Goal: Task Accomplishment & Management: Use online tool/utility

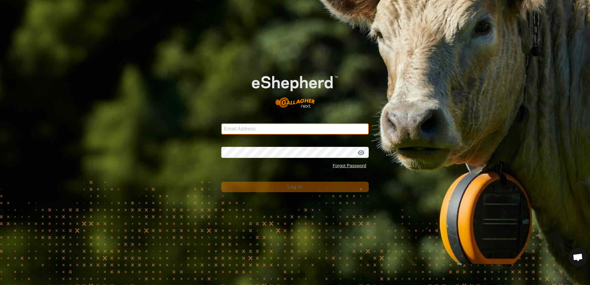
click at [235, 128] on input "Email Address" at bounding box center [295, 128] width 148 height 11
type input "[EMAIL_ADDRESS][DOMAIN_NAME]"
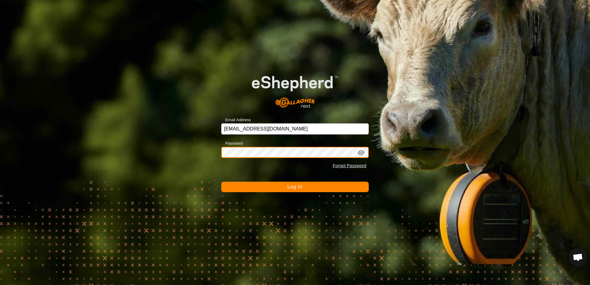
click at [221, 182] on button "Log In" at bounding box center [295, 187] width 148 height 10
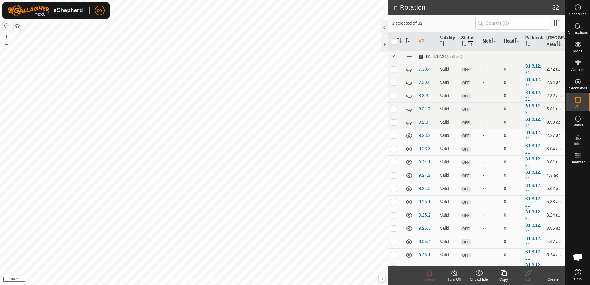
click at [503, 274] on icon at bounding box center [504, 273] width 6 height 6
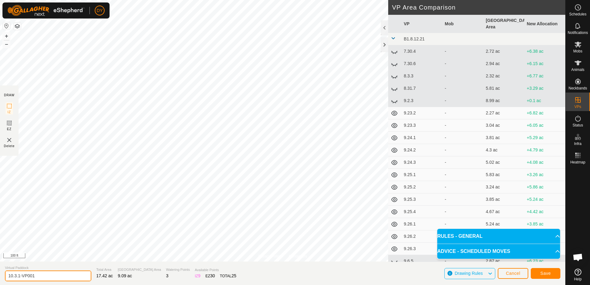
drag, startPoint x: 48, startPoint y: 275, endPoint x: 18, endPoint y: 274, distance: 30.9
click at [18, 274] on input "10.3.1-VP001" at bounding box center [48, 276] width 86 height 11
type input "10.4.1"
click at [547, 274] on span "Save" at bounding box center [545, 273] width 10 height 5
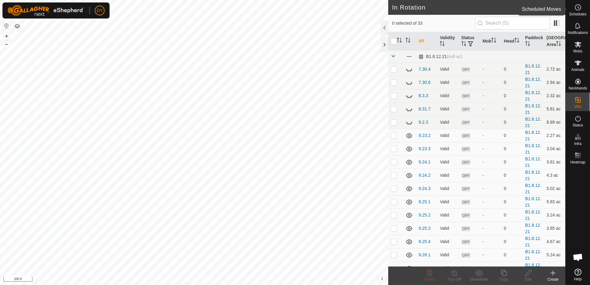
click at [577, 9] on icon at bounding box center [577, 7] width 7 height 7
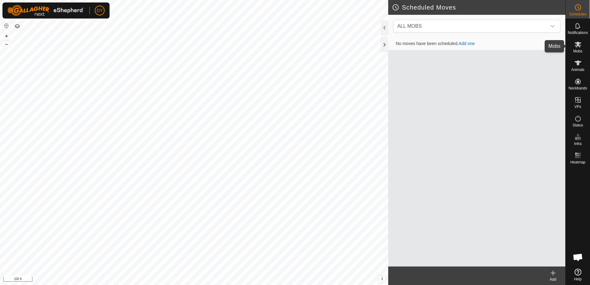
click at [580, 47] on icon at bounding box center [578, 45] width 7 height 6
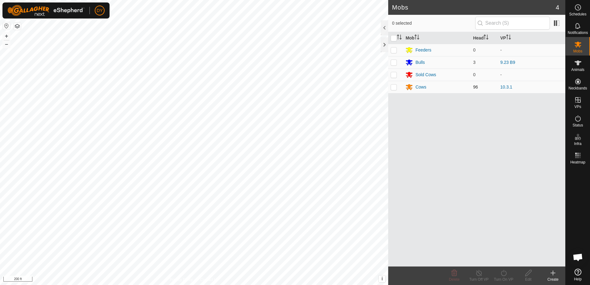
click at [392, 89] on p-checkbox at bounding box center [394, 87] width 6 height 5
checkbox input "true"
click at [506, 273] on icon at bounding box center [504, 272] width 8 height 7
click at [504, 259] on link "Now" at bounding box center [522, 259] width 61 height 12
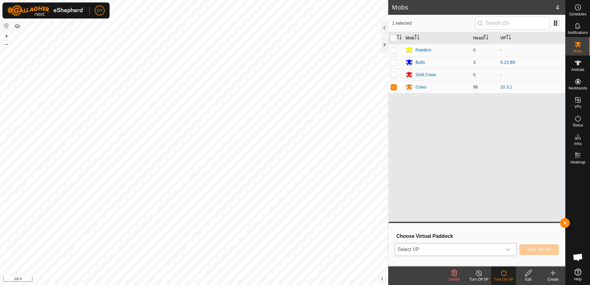
click at [456, 248] on span "Select VP" at bounding box center [448, 250] width 106 height 12
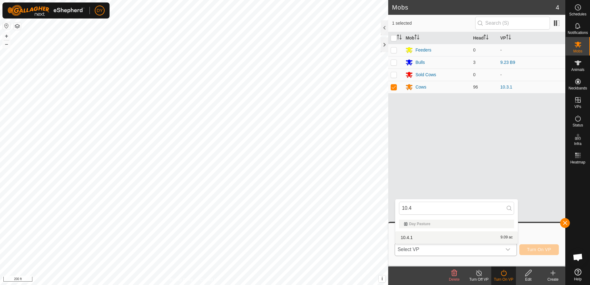
type input "10.4"
click at [413, 239] on li "10.4.1 9.09 ac" at bounding box center [456, 237] width 123 height 12
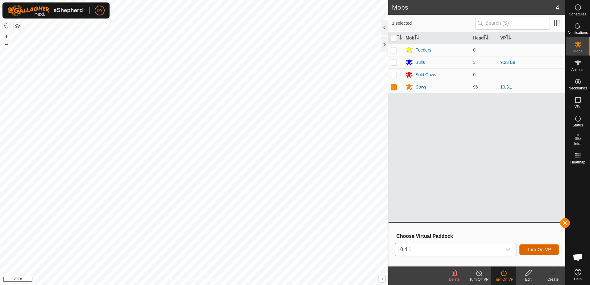
click at [541, 249] on span "Turn On VP" at bounding box center [539, 249] width 24 height 5
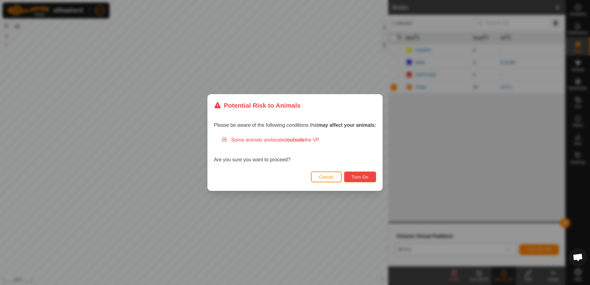
click at [358, 176] on span "Turn On" at bounding box center [360, 177] width 17 height 5
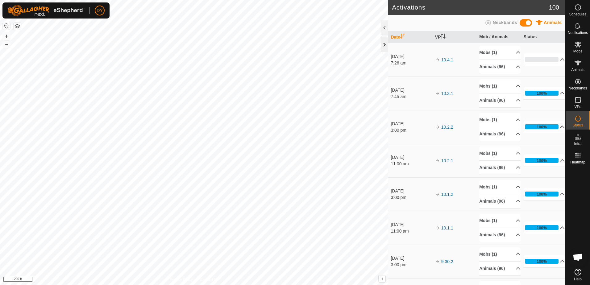
click at [385, 46] on div at bounding box center [384, 44] width 7 height 15
